Goal: Task Accomplishment & Management: Complete application form

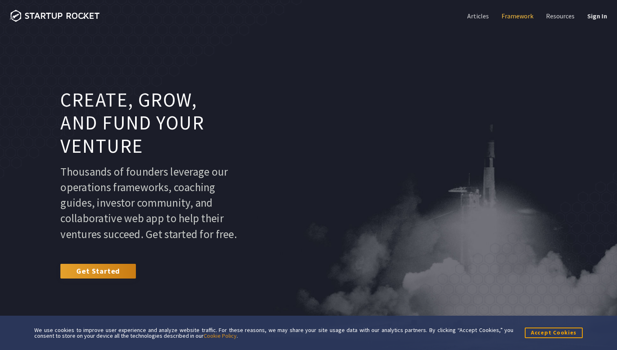
click at [516, 17] on link "Framework" at bounding box center [516, 15] width 33 height 9
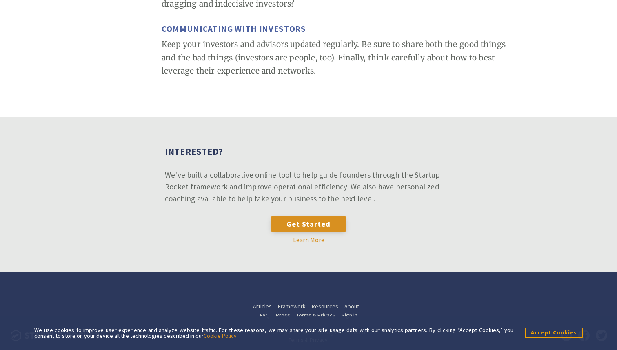
scroll to position [3552, 0]
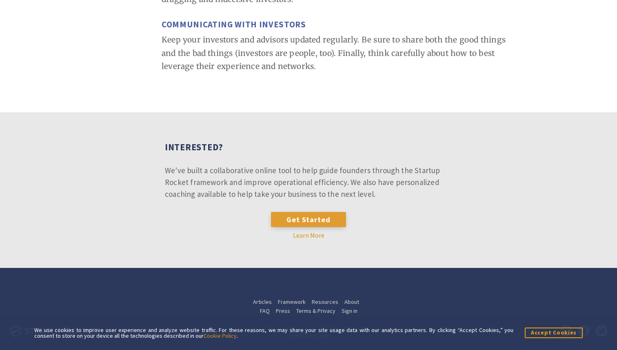
click at [301, 217] on link "Get Started" at bounding box center [308, 219] width 75 height 15
